Goal: Task Accomplishment & Management: Manage account settings

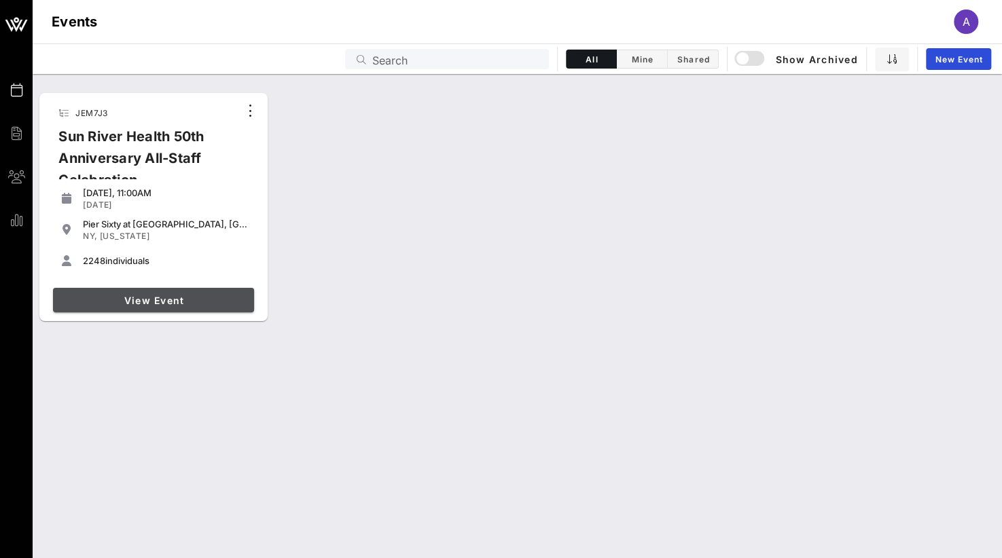
click at [140, 304] on span "View Event" at bounding box center [153, 301] width 190 height 12
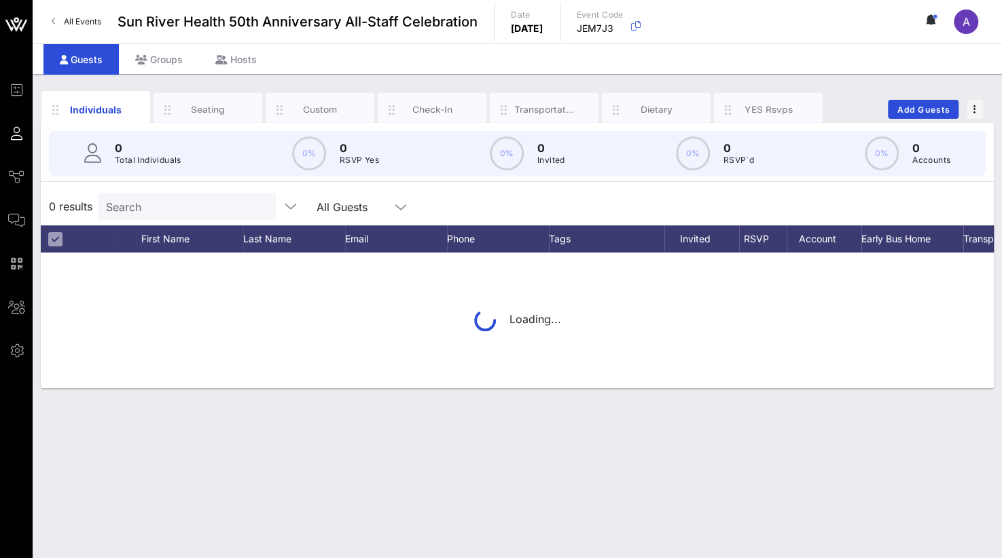
click at [143, 215] on div "Search" at bounding box center [185, 206] width 159 height 27
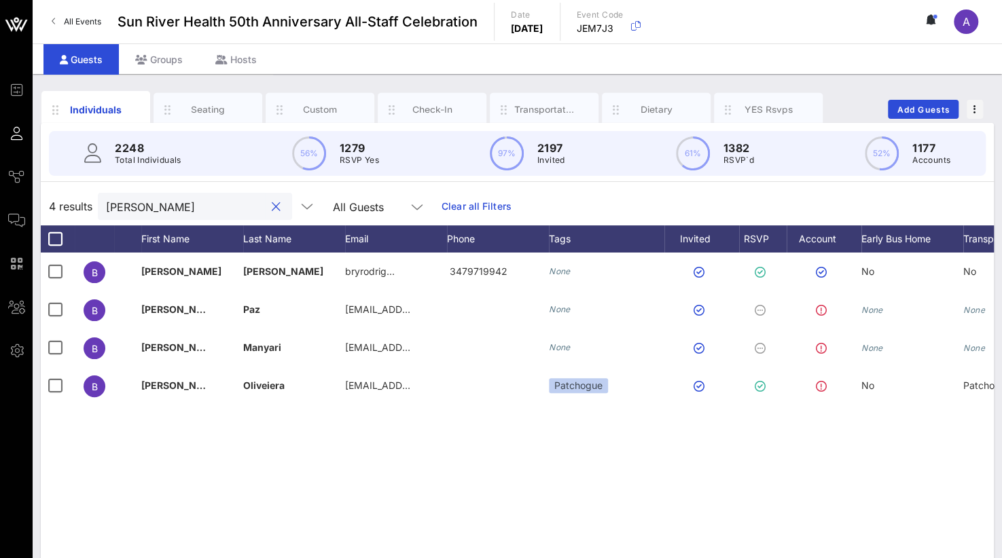
drag, startPoint x: 136, startPoint y: 209, endPoint x: 68, endPoint y: 212, distance: 68.0
click at [68, 212] on div "4 results [PERSON_NAME] All Guests Clear all Filters" at bounding box center [517, 206] width 953 height 38
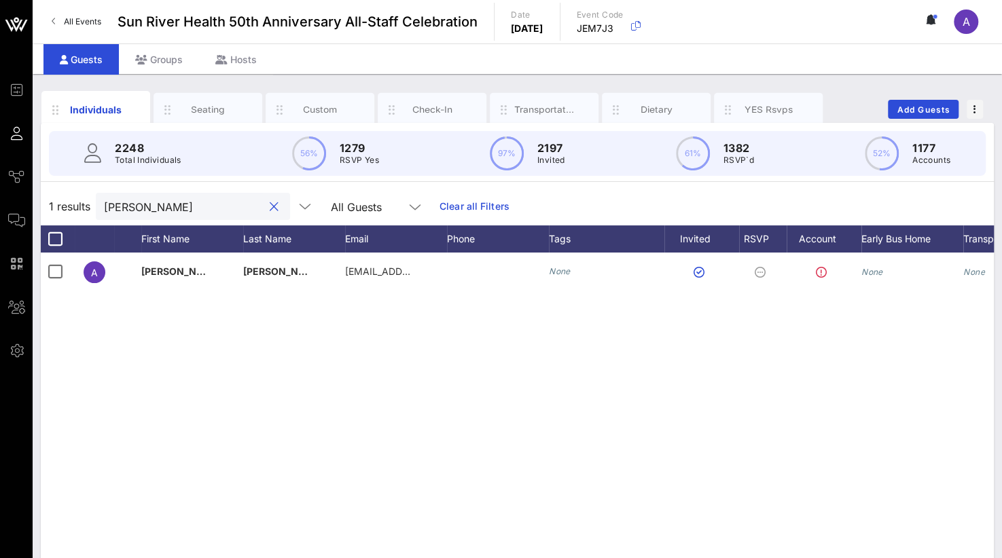
drag, startPoint x: 186, startPoint y: 210, endPoint x: 54, endPoint y: 199, distance: 132.2
click at [54, 199] on div "1 results [PERSON_NAME] All Guests Clear all Filters" at bounding box center [517, 206] width 953 height 38
drag, startPoint x: 160, startPoint y: 201, endPoint x: 65, endPoint y: 204, distance: 94.5
click at [65, 204] on div "1 results [PERSON_NAME] u All Guests Clear all Filters" at bounding box center [517, 206] width 953 height 38
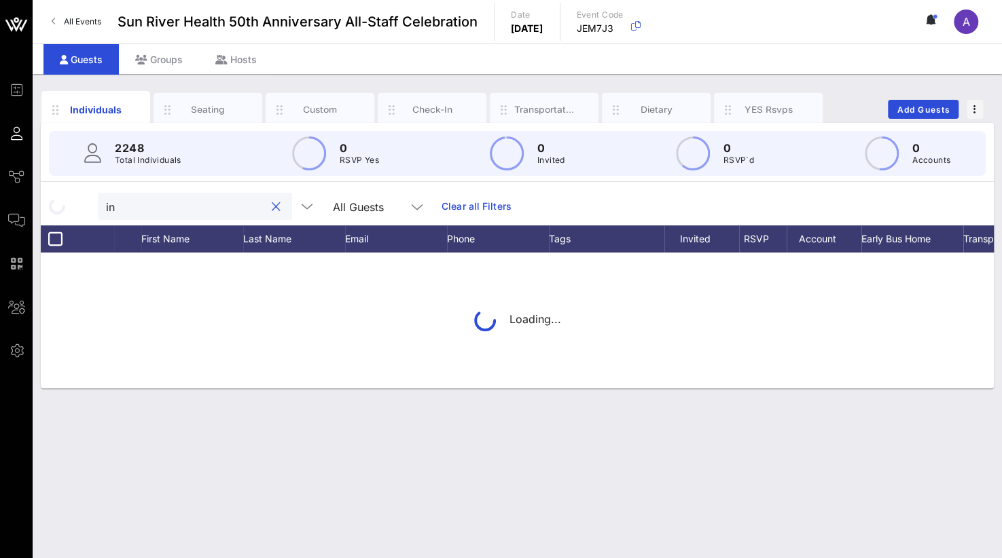
type input "i"
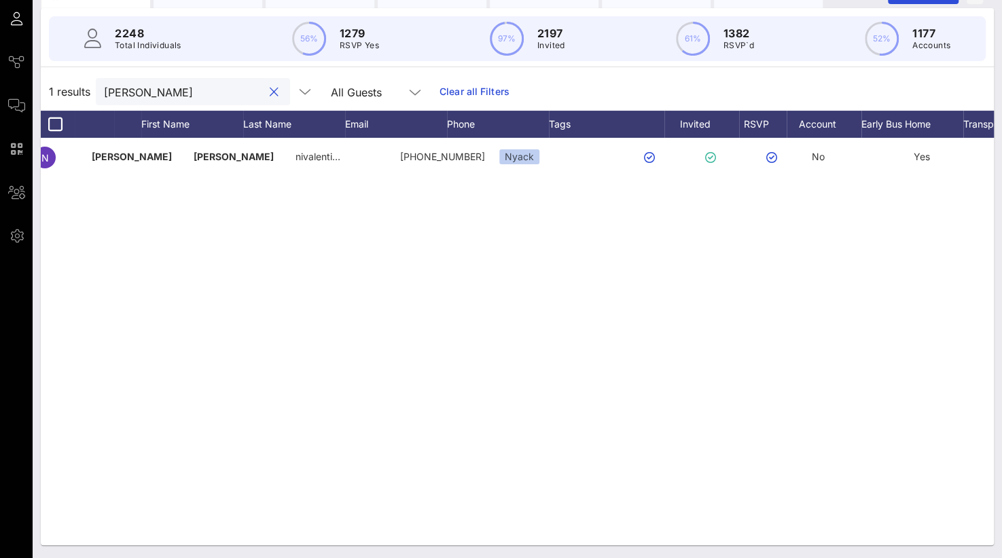
scroll to position [0, 105]
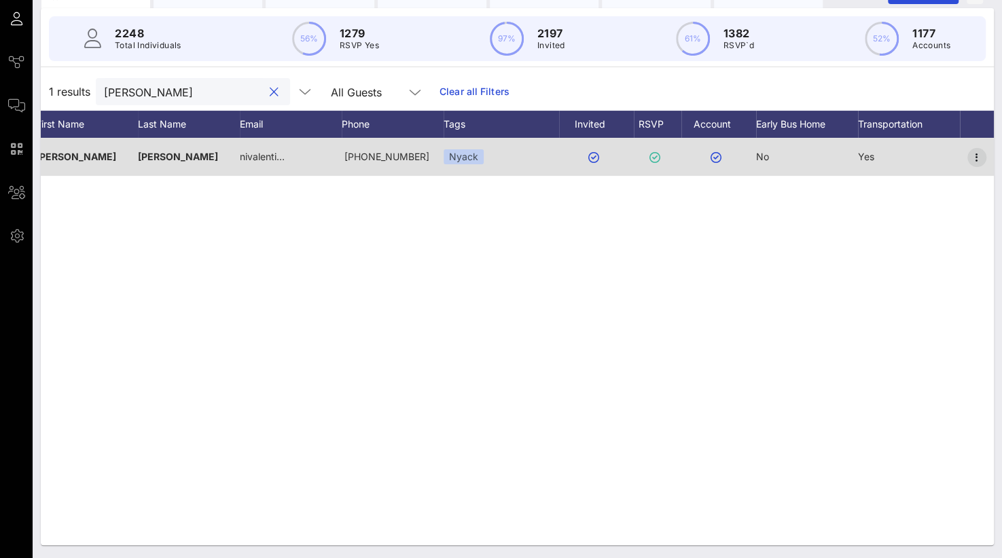
type input "[PERSON_NAME]"
click at [983, 156] on icon "button" at bounding box center [977, 157] width 16 height 16
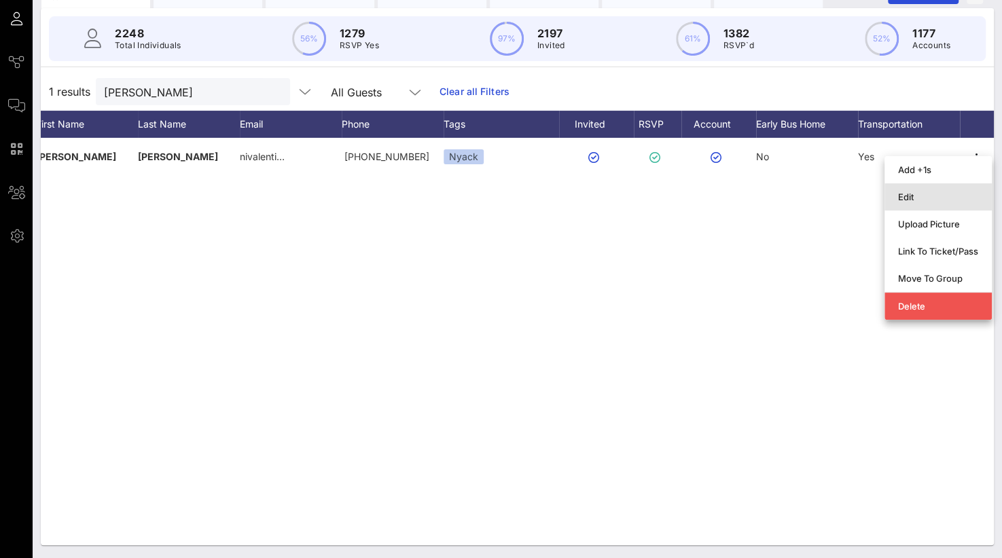
click at [913, 194] on div "Edit" at bounding box center [938, 197] width 80 height 11
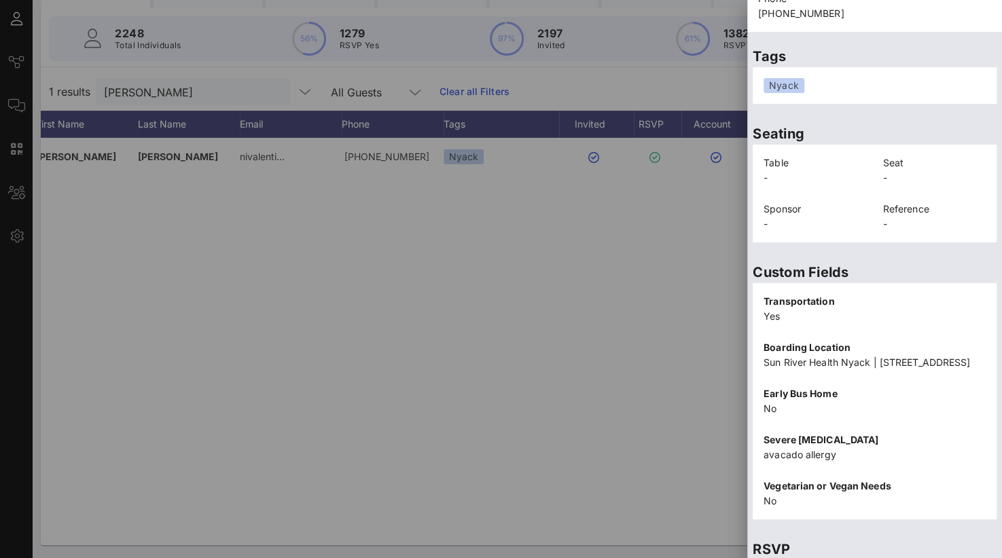
scroll to position [312, 0]
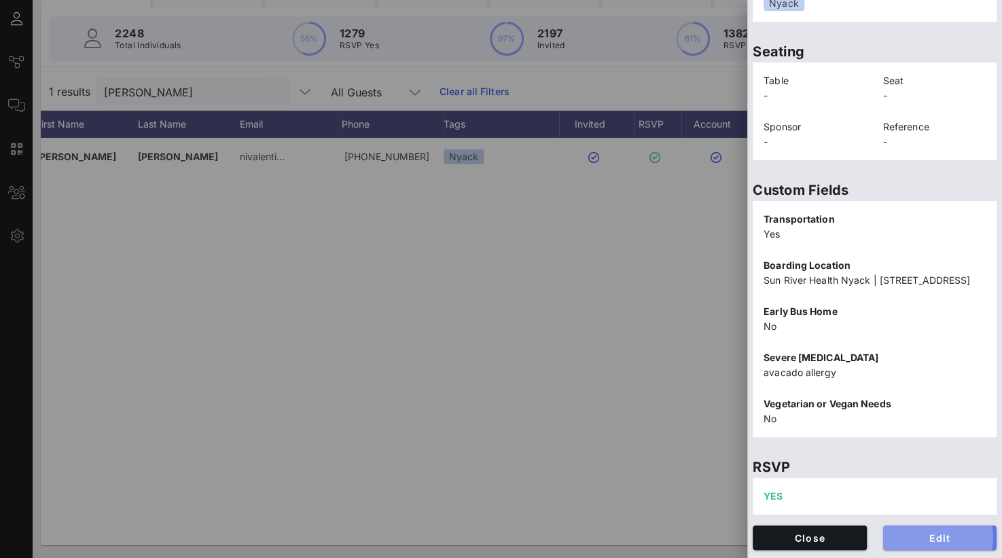
click at [929, 535] on span "Edit" at bounding box center [940, 539] width 92 height 12
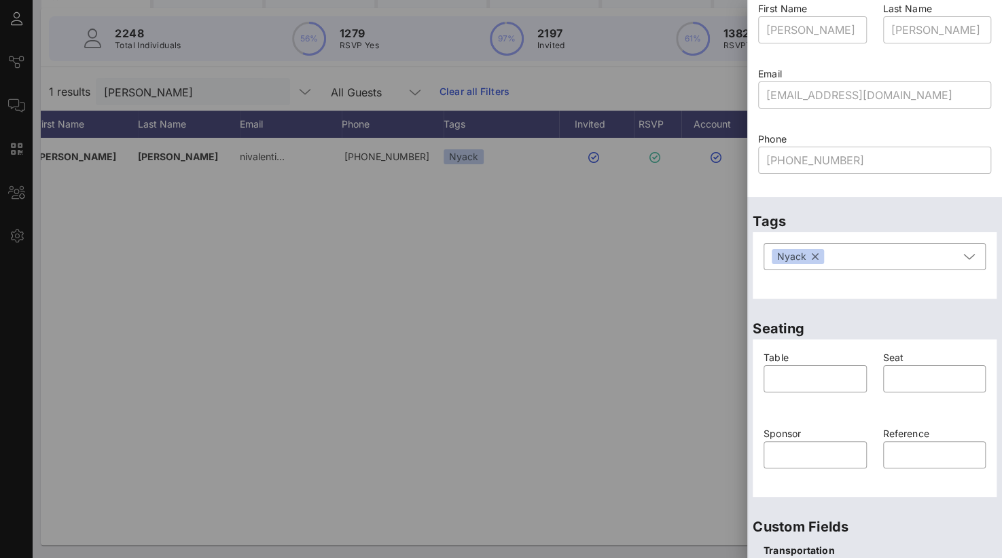
scroll to position [0, 0]
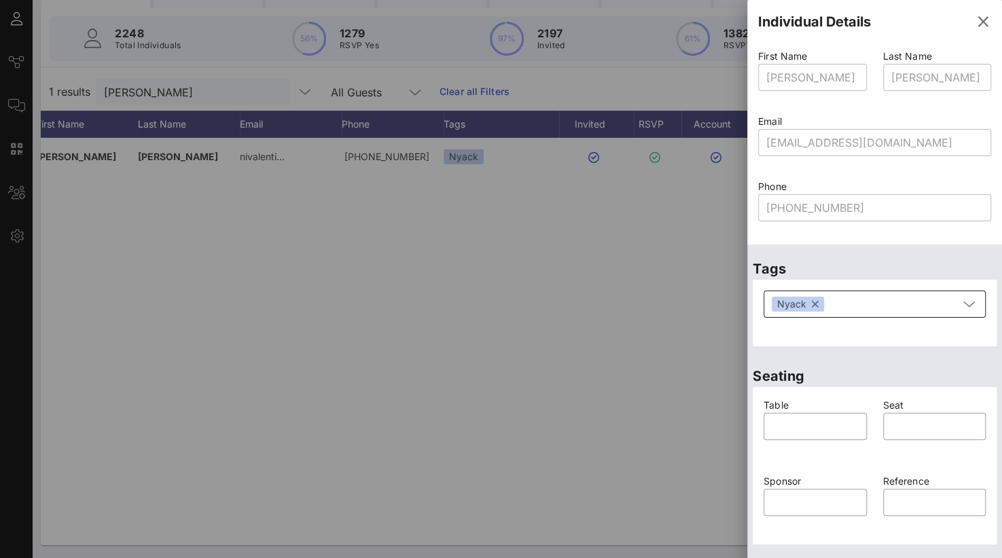
click at [823, 311] on div "Nyack" at bounding box center [865, 304] width 187 height 27
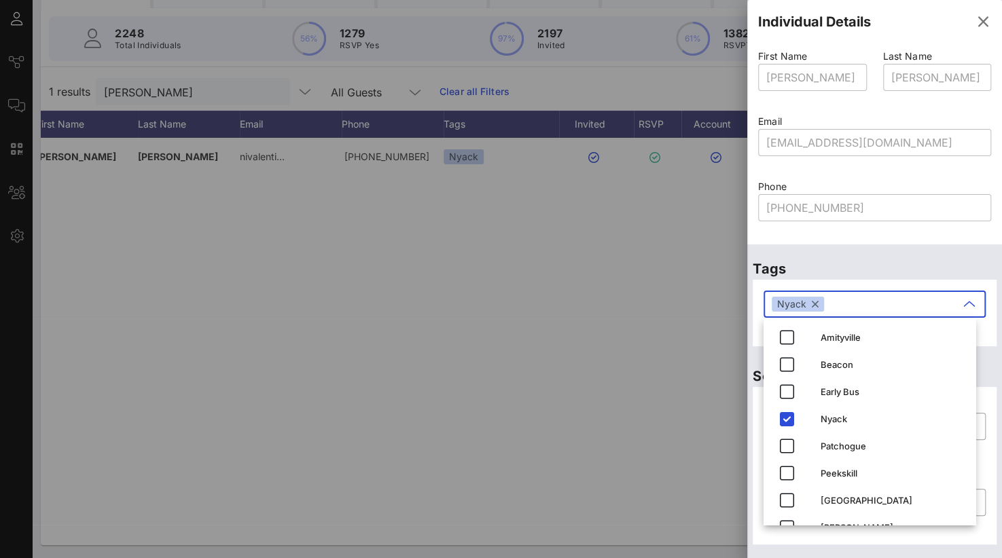
click at [814, 306] on button "button" at bounding box center [815, 304] width 7 height 15
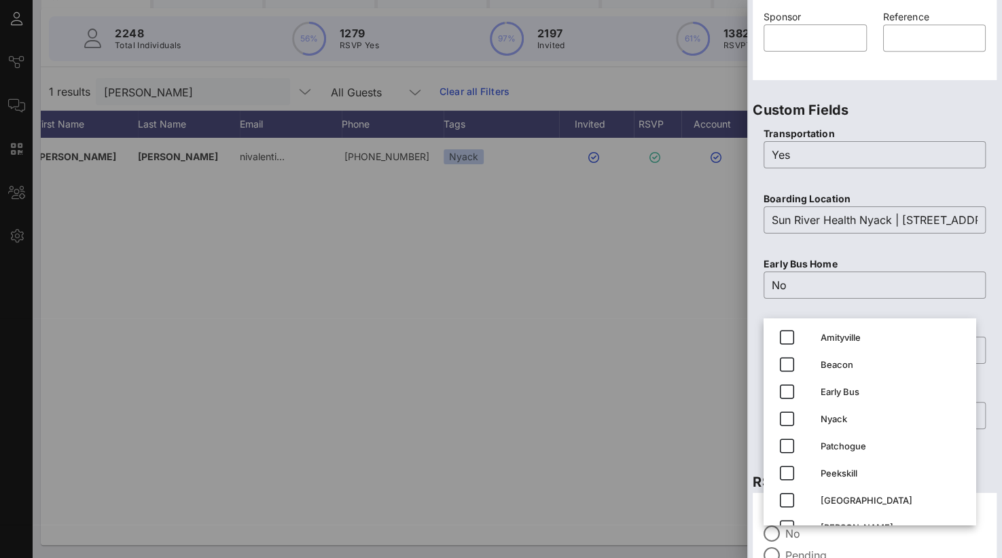
scroll to position [475, 0]
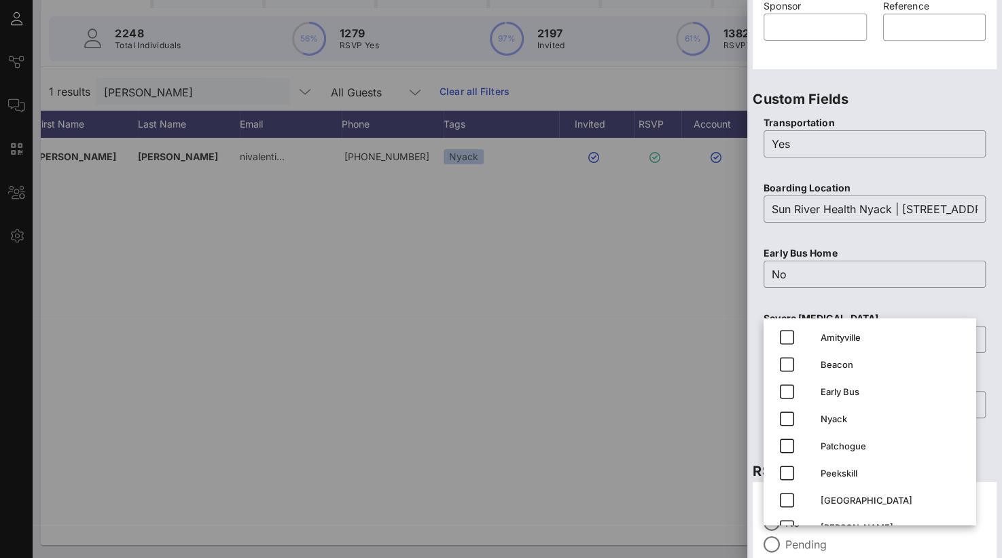
drag, startPoint x: 763, startPoint y: 210, endPoint x: 1016, endPoint y: 203, distance: 253.5
click at [1001, 203] on html "Event Builder Guests Journeys Comms QR Scanner Team Settings Sun River Health 5…" at bounding box center [501, 164] width 1002 height 558
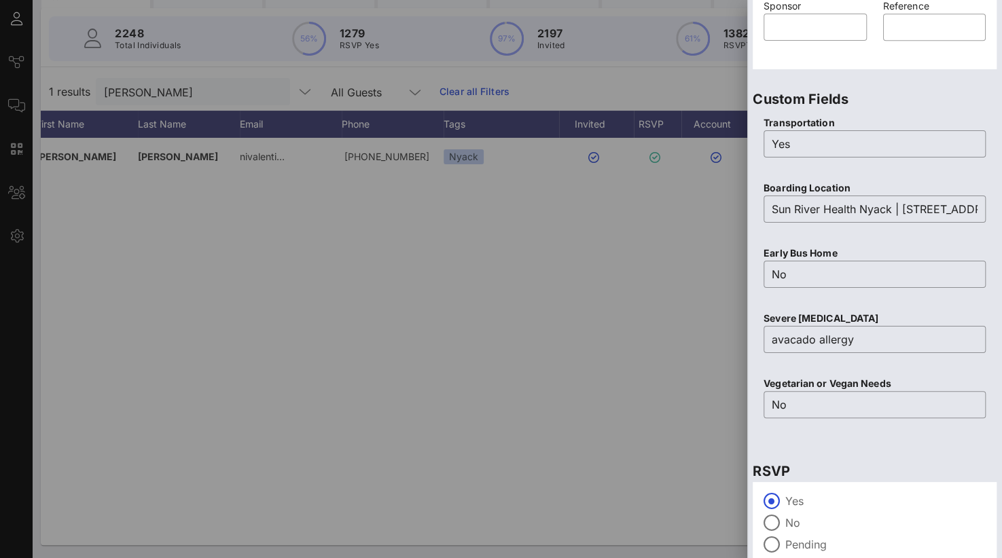
drag, startPoint x: 770, startPoint y: 207, endPoint x: 869, endPoint y: 220, distance: 100.0
click at [1001, 216] on html "Event Builder Guests Journeys Comms QR Scanner Team Settings Sun River Health 5…" at bounding box center [501, 164] width 1002 height 558
click at [919, 214] on input "Sun River Health Nyack | [STREET_ADDRESS]" at bounding box center [875, 209] width 206 height 22
drag, startPoint x: 970, startPoint y: 207, endPoint x: 651, endPoint y: 211, distance: 319.3
click at [651, 211] on div "Event Builder Guests Journeys Comms QR Scanner Team Settings Sun River Health 5…" at bounding box center [501, 222] width 1002 height 674
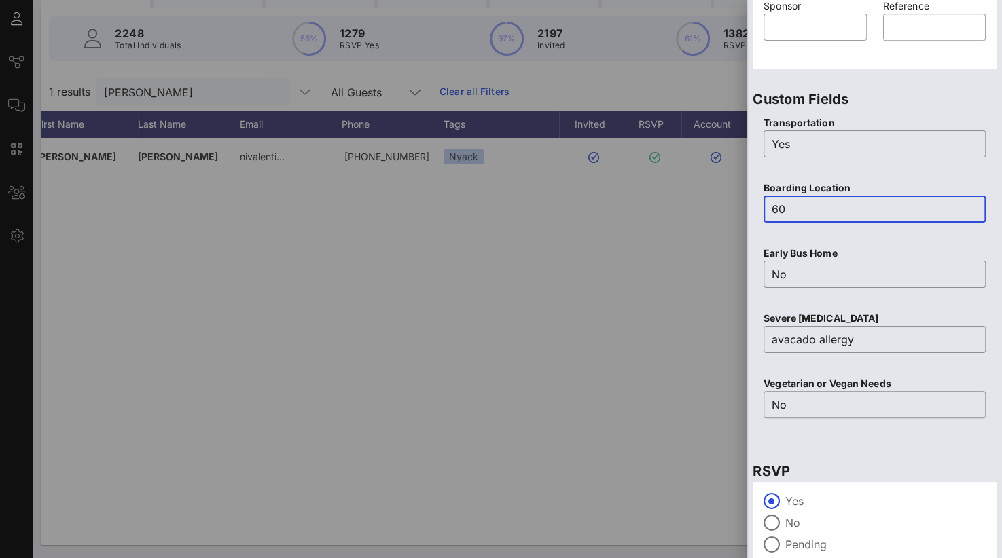
type input "0"
type input "No"
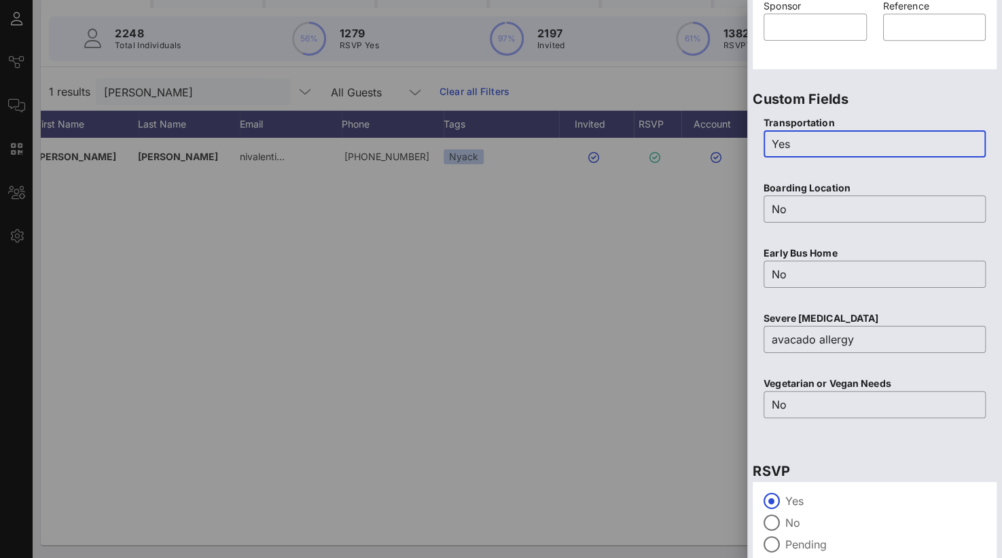
drag, startPoint x: 804, startPoint y: 149, endPoint x: 720, endPoint y: 147, distance: 83.6
click at [720, 147] on div "Event Builder Guests Journeys Comms QR Scanner Team Settings Sun River Health 5…" at bounding box center [501, 222] width 1002 height 674
type input "No"
click at [767, 528] on div at bounding box center [771, 522] width 23 height 23
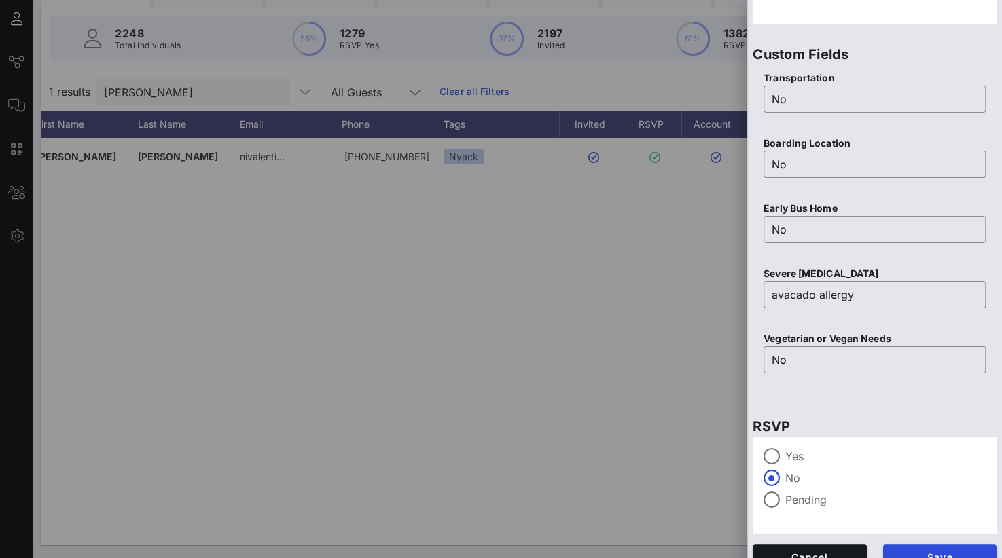
scroll to position [539, 0]
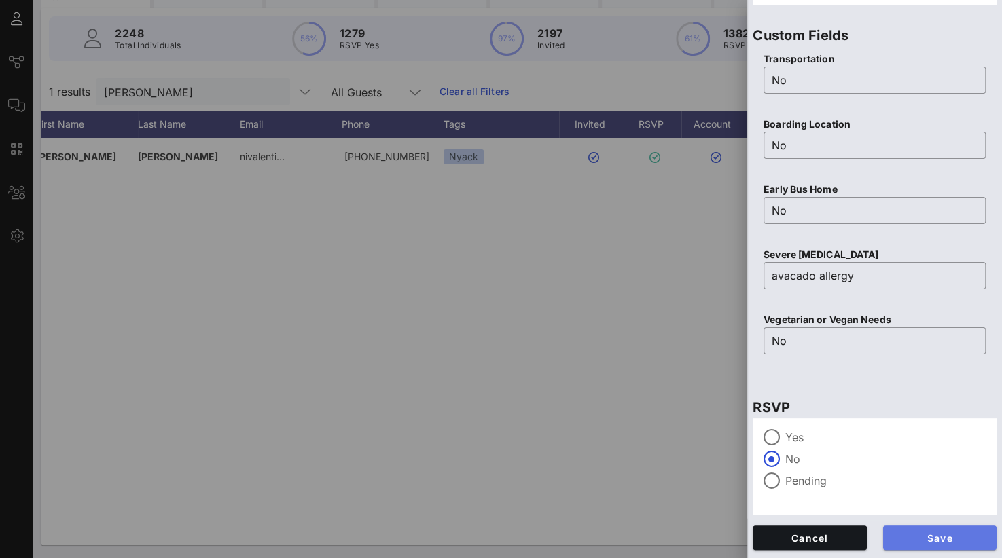
click at [917, 533] on span "Save" at bounding box center [940, 539] width 92 height 12
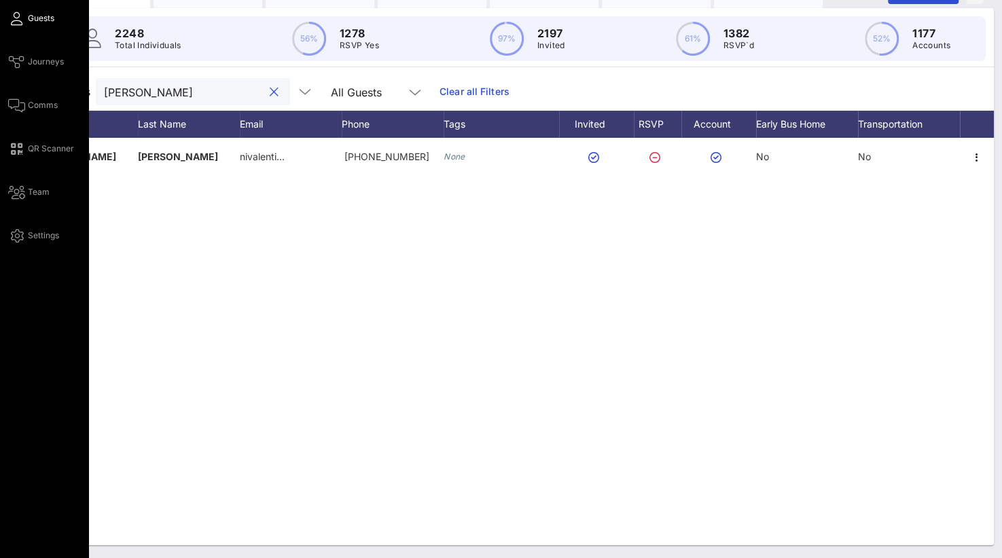
drag, startPoint x: 192, startPoint y: 86, endPoint x: 14, endPoint y: 91, distance: 178.0
click at [14, 91] on div "Event Builder Guests Journeys Comms QR Scanner Team Settings Sun River Health 5…" at bounding box center [501, 222] width 1002 height 674
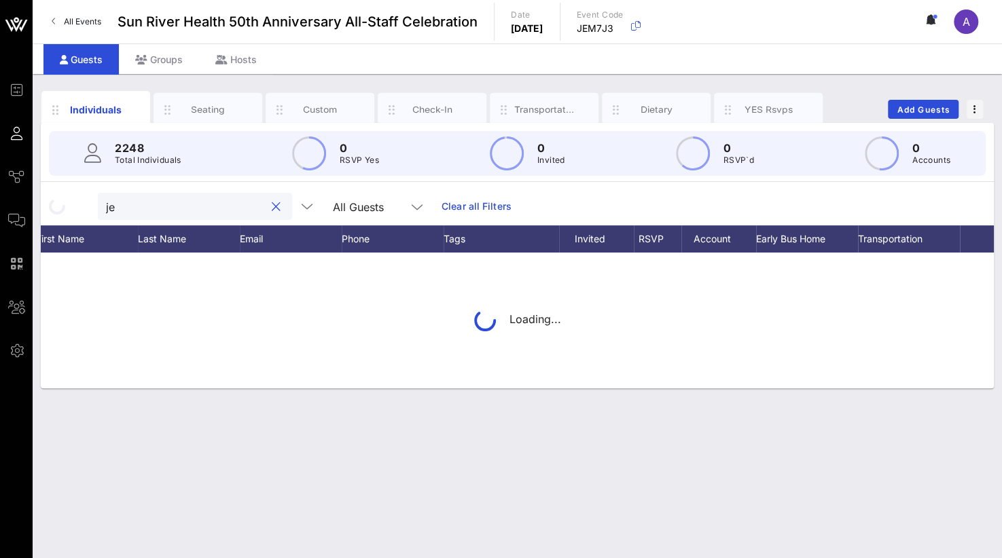
scroll to position [0, 0]
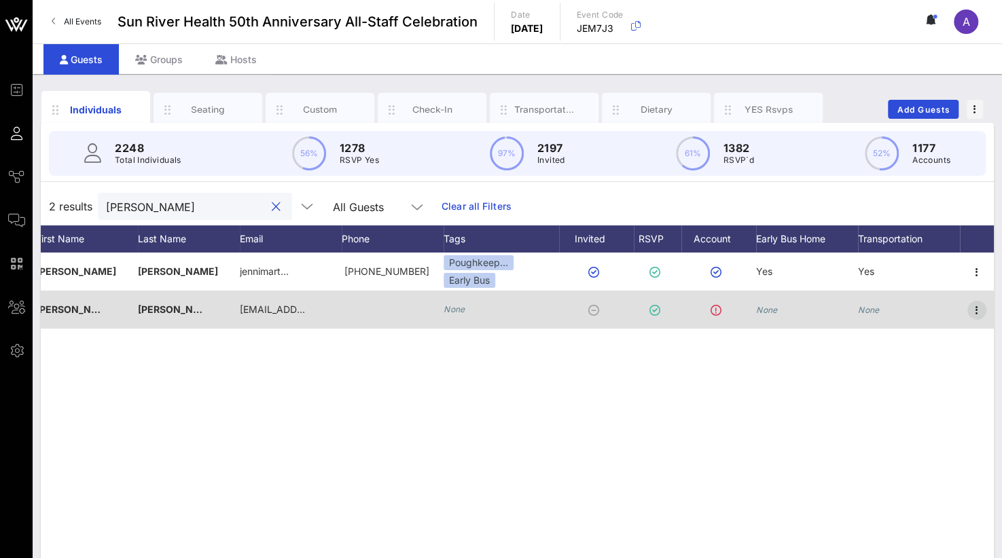
type input "[PERSON_NAME]"
click at [984, 308] on icon "button" at bounding box center [977, 310] width 16 height 16
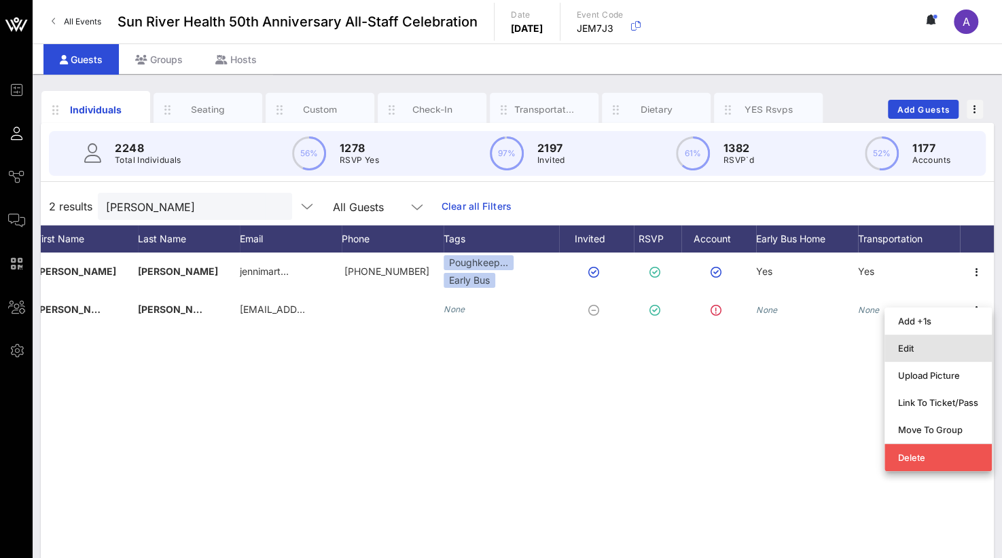
click at [939, 351] on div "Edit" at bounding box center [938, 348] width 80 height 11
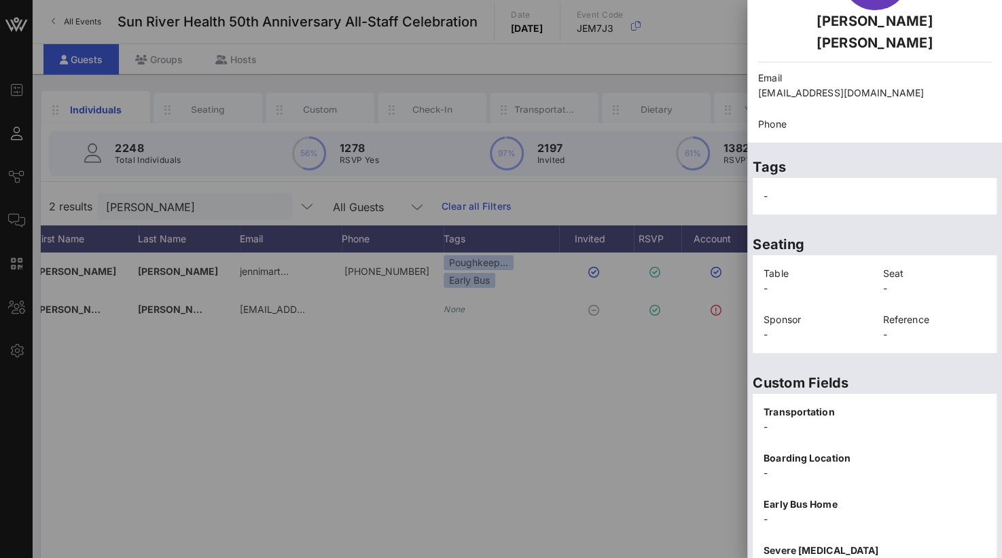
scroll to position [283, 0]
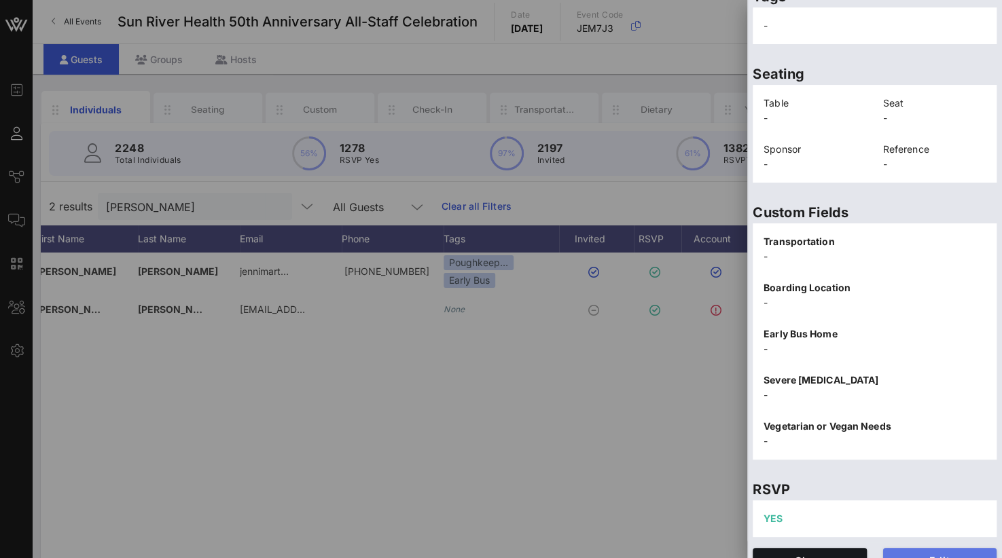
click at [933, 555] on span "Edit" at bounding box center [940, 561] width 92 height 12
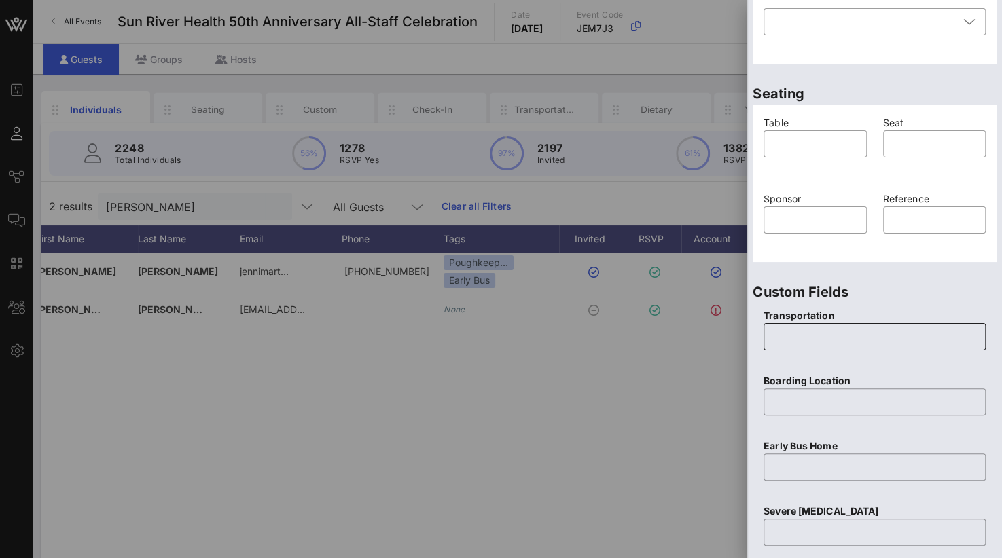
click at [802, 340] on input "text" at bounding box center [875, 337] width 206 height 22
type input "y"
type input "Yes"
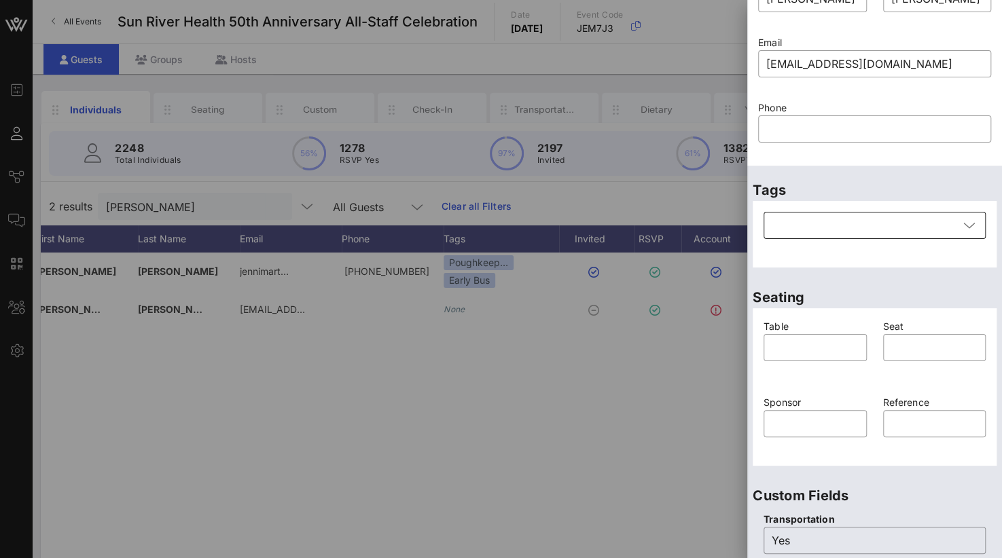
type input "[GEOGRAPHIC_DATA]"
click at [859, 228] on div at bounding box center [865, 225] width 187 height 27
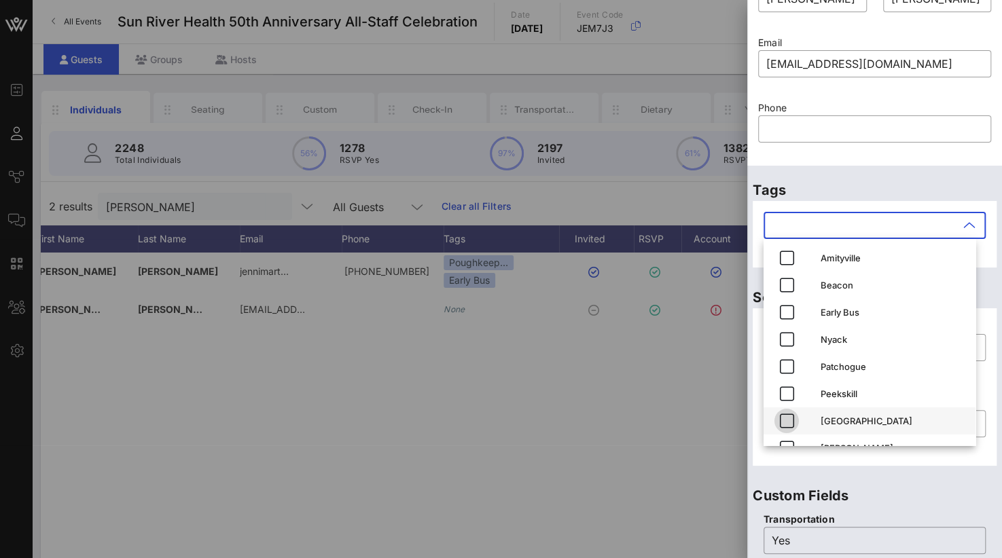
click at [783, 427] on icon "button" at bounding box center [786, 421] width 16 height 16
click at [884, 492] on p "Custom Fields" at bounding box center [875, 496] width 244 height 22
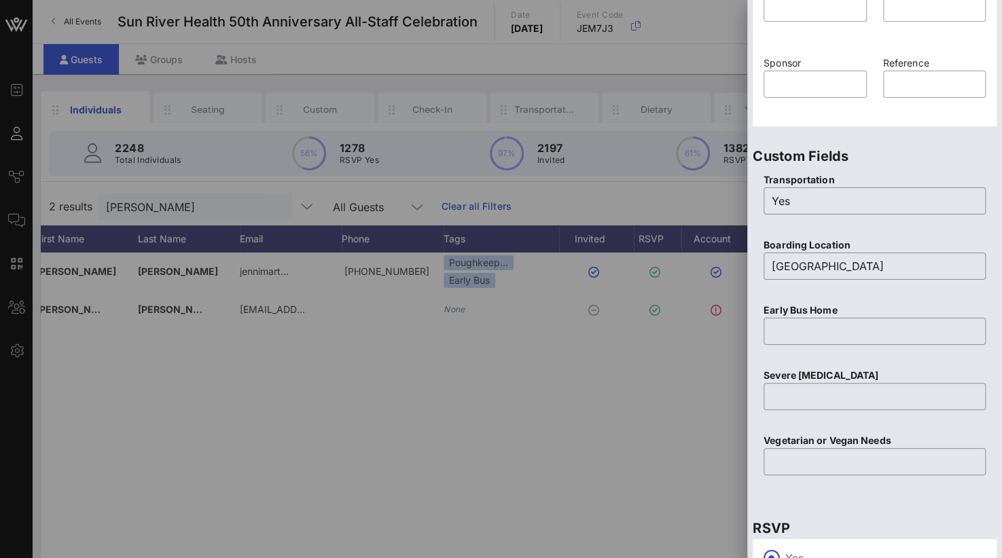
scroll to position [539, 0]
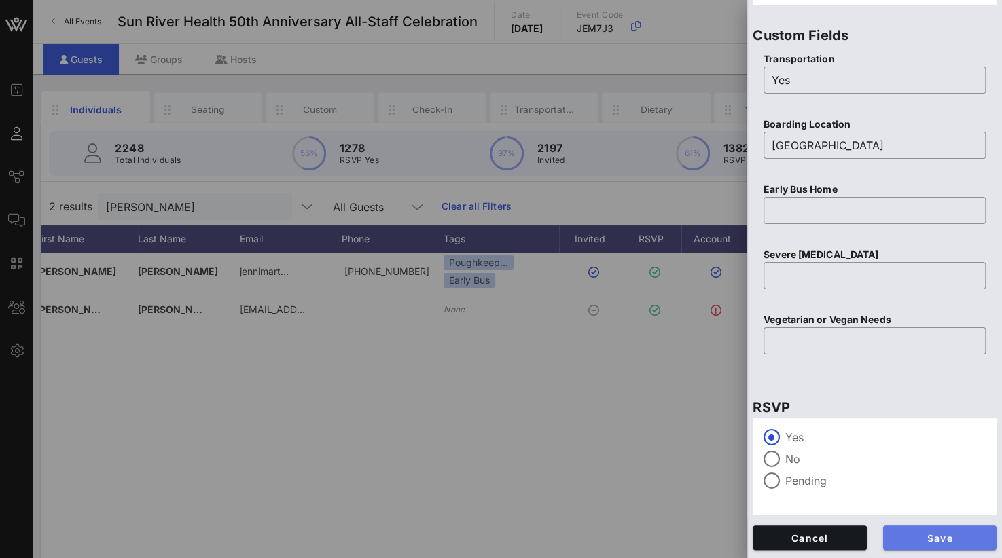
click at [927, 535] on span "Save" at bounding box center [940, 539] width 92 height 12
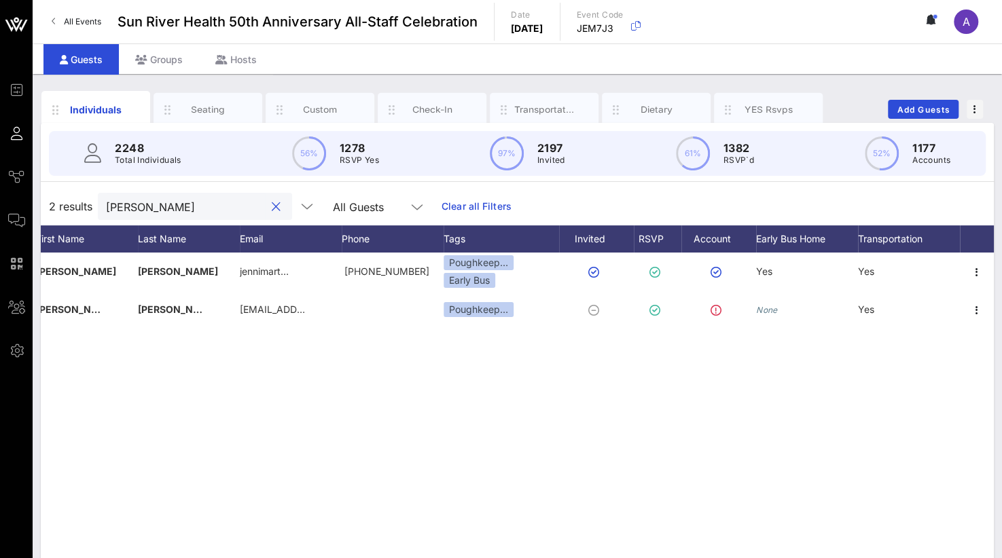
drag, startPoint x: 187, startPoint y: 206, endPoint x: 60, endPoint y: 212, distance: 127.8
click at [60, 212] on div "2 results [PERSON_NAME] All Guests Clear all Filters" at bounding box center [517, 206] width 953 height 38
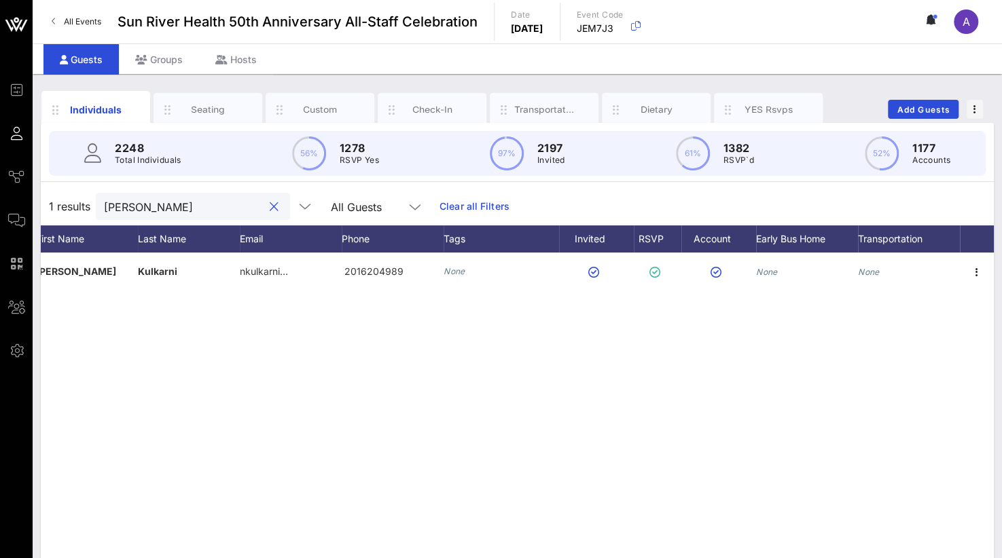
type input "[PERSON_NAME]"
